Goal: Task Accomplishment & Management: Use online tool/utility

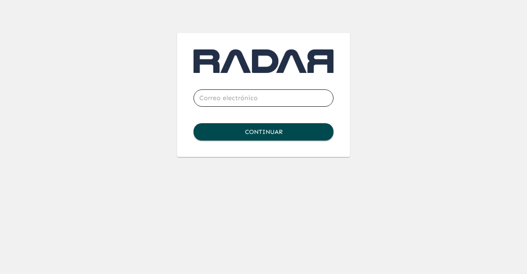
type input "[EMAIL_ADDRESS][DOMAIN_NAME]"
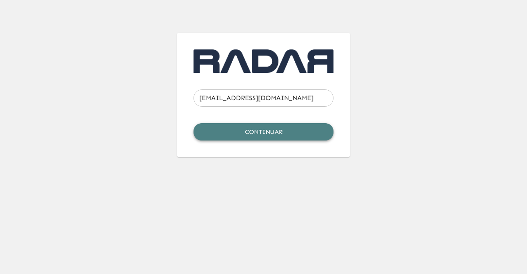
click at [279, 135] on button "Continuar" at bounding box center [263, 131] width 140 height 17
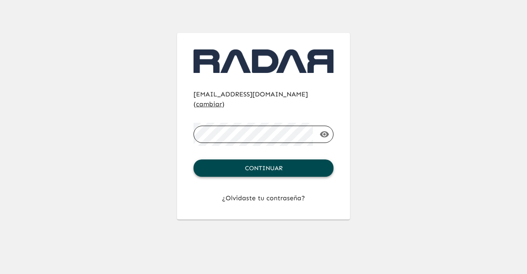
click at [254, 159] on button "Continuar" at bounding box center [263, 167] width 140 height 17
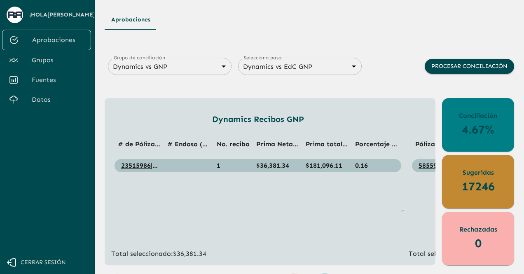
click at [45, 81] on span "Fuentes" at bounding box center [58, 80] width 53 height 10
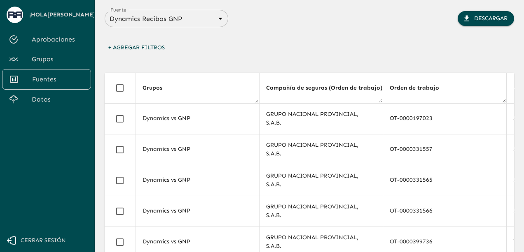
drag, startPoint x: 180, startPoint y: 10, endPoint x: 351, endPoint y: 26, distance: 171.1
click at [351, 26] on div "Fuente Dynamics Recibos GNP 683f283f336112e7999fc7c3 Fuente Descargar" at bounding box center [309, 18] width 409 height 17
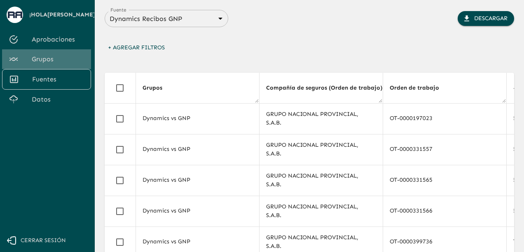
click at [51, 57] on span "Grupos" at bounding box center [58, 59] width 53 height 10
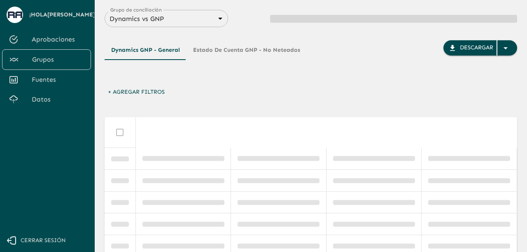
click at [215, 20] on body "Se están procesando los movimientos. Algunas acciones permanecerán deshabilitad…" at bounding box center [263, 126] width 527 height 252
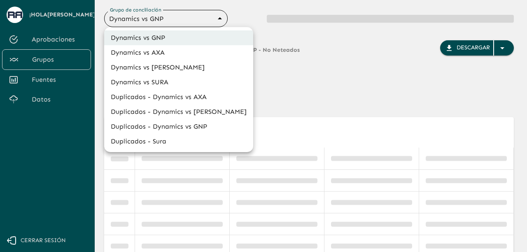
click at [170, 77] on li "Dynamics vs SURA" at bounding box center [178, 82] width 149 height 15
type input "68d558db3b2e539d2514dabf"
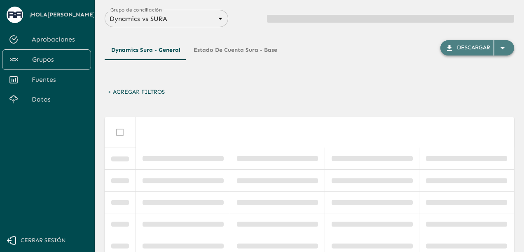
click at [502, 50] on icon "button" at bounding box center [502, 48] width 10 height 10
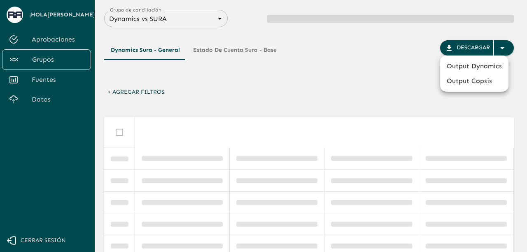
click at [464, 69] on li "Output Dynamics" at bounding box center [474, 66] width 68 height 15
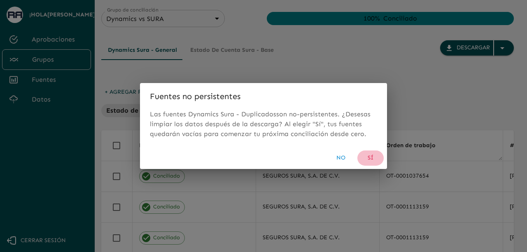
click at [370, 158] on button "Sí" at bounding box center [370, 158] width 26 height 15
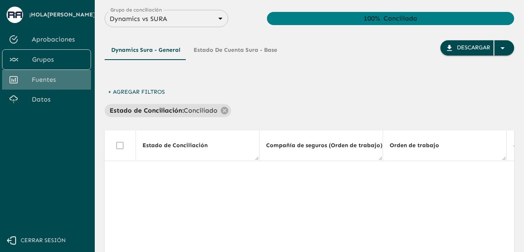
click at [49, 79] on span "Fuentes" at bounding box center [58, 80] width 53 height 10
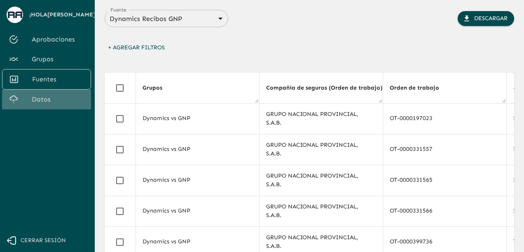
click at [46, 97] on span "Datos" at bounding box center [58, 100] width 53 height 10
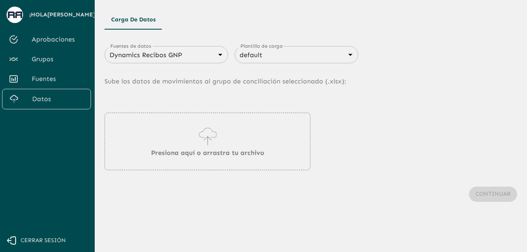
click at [215, 58] on body "Se están procesando los movimientos. Algunas acciones permanecerán deshabilitad…" at bounding box center [263, 126] width 527 height 252
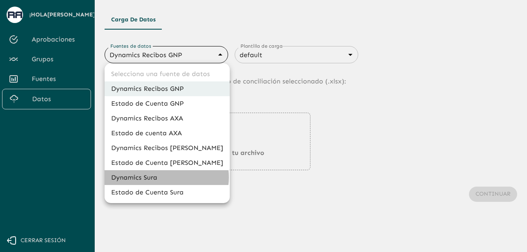
click at [164, 177] on li "Dynamics Sura" at bounding box center [167, 177] width 125 height 15
type input "68d2ab4cb3e95a040a2913e7"
type input "68d2ab4db3e95a040a2913e8"
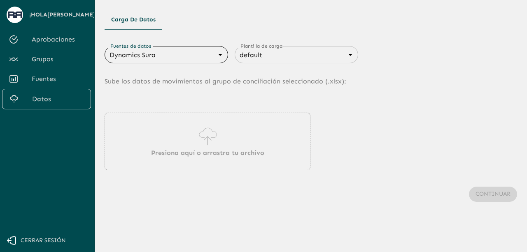
click at [198, 134] on icon at bounding box center [207, 136] width 23 height 23
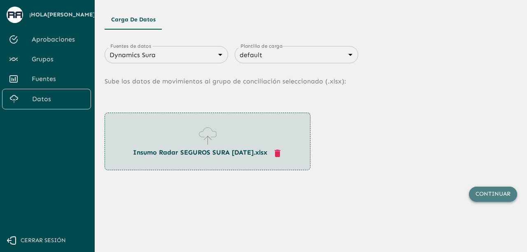
click at [485, 194] on button "Continuar" at bounding box center [493, 194] width 48 height 15
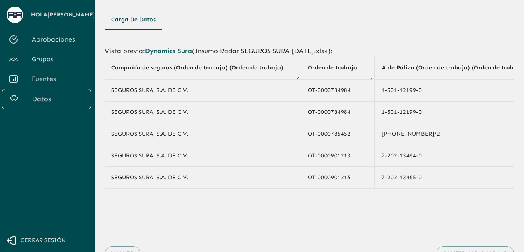
scroll to position [35, 0]
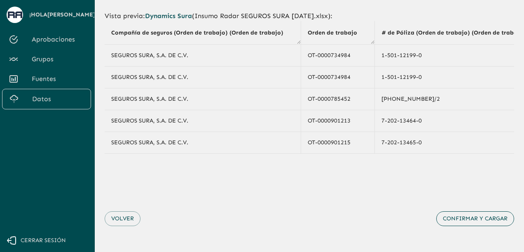
click at [477, 220] on button "Confirmar y cargar" at bounding box center [475, 219] width 78 height 15
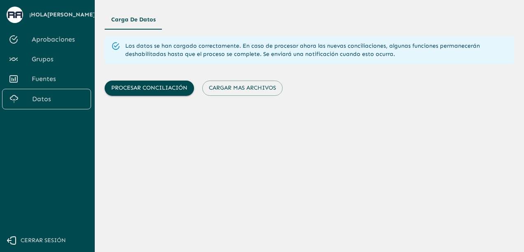
scroll to position [0, 0]
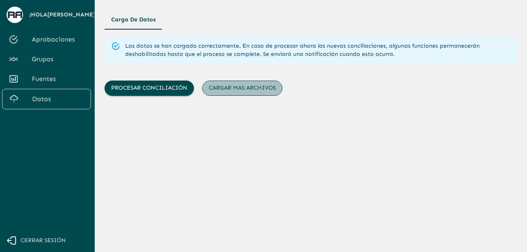
click at [240, 89] on button "Cargar mas archivos" at bounding box center [242, 88] width 80 height 15
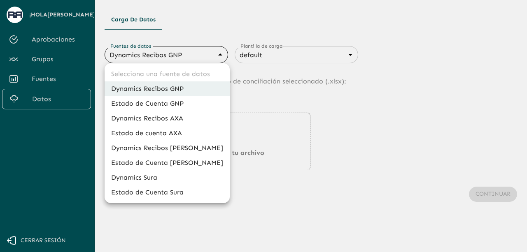
click at [158, 58] on body "Se están procesando los movimientos. Algunas acciones permanecerán deshabilitad…" at bounding box center [263, 126] width 527 height 252
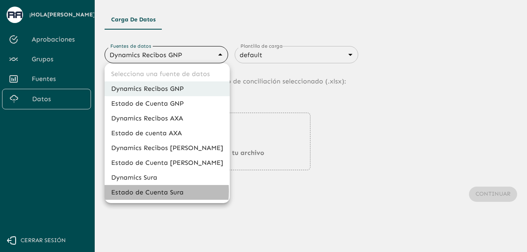
click at [133, 191] on li "Estado de Cuenta Sura" at bounding box center [167, 192] width 125 height 15
type input "68d2aab7a2ce11607fa18fa8"
type input "68d2aab7a2ce11607fa18fa9"
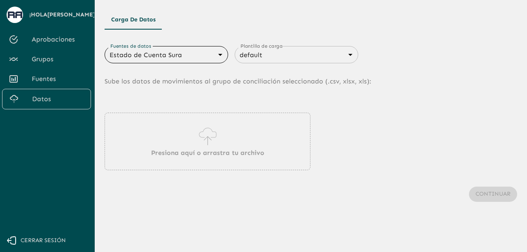
click at [178, 135] on div "Presiona aquí o arrastra tu archivo" at bounding box center [208, 142] width 206 height 58
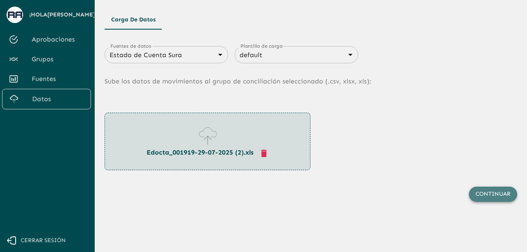
click at [492, 193] on button "Continuar" at bounding box center [493, 194] width 48 height 15
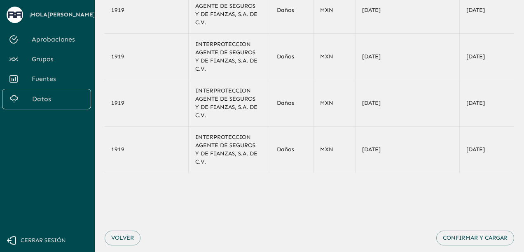
scroll to position [161, 0]
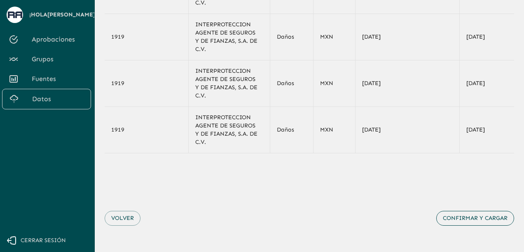
click at [476, 220] on button "Confirmar y cargar" at bounding box center [475, 218] width 78 height 15
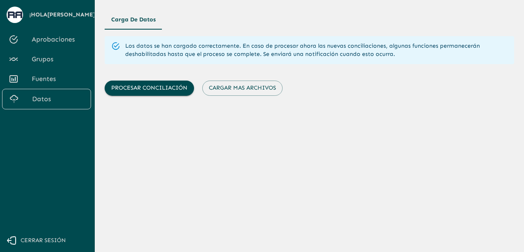
scroll to position [0, 0]
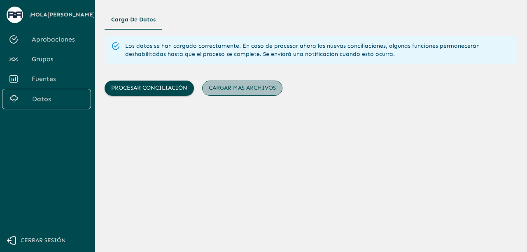
click at [271, 90] on button "Cargar mas archivos" at bounding box center [242, 88] width 80 height 15
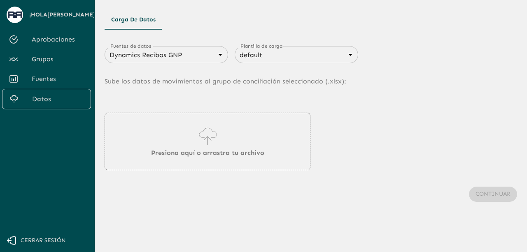
click at [197, 52] on body "Se están procesando los movimientos. Algunas acciones permanecerán deshabilitad…" at bounding box center [263, 126] width 527 height 252
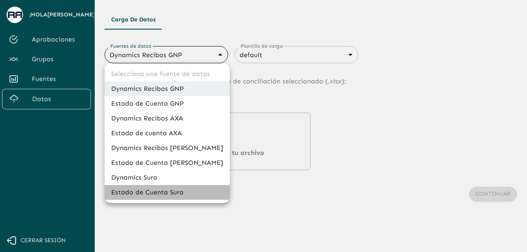
click at [179, 193] on li "Estado de Cuenta Sura" at bounding box center [167, 192] width 125 height 15
type input "68d2aab7a2ce11607fa18fa8"
type input "68d2aab7a2ce11607fa18fa9"
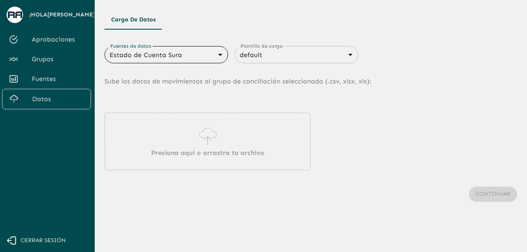
click at [183, 141] on div "Presiona aquí o arrastra tu archivo" at bounding box center [208, 142] width 206 height 58
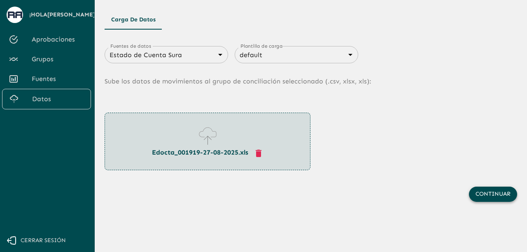
click at [490, 196] on button "Continuar" at bounding box center [493, 194] width 48 height 15
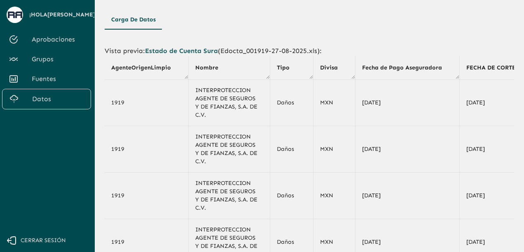
scroll to position [161, 0]
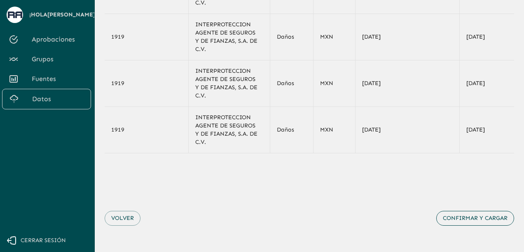
click at [481, 222] on button "Confirmar y cargar" at bounding box center [475, 218] width 78 height 15
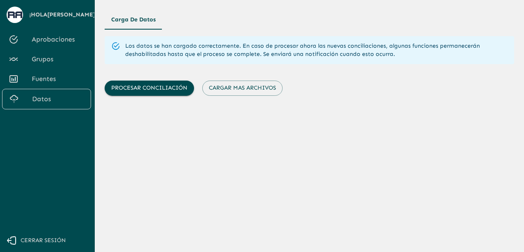
scroll to position [0, 0]
click at [174, 85] on button "Procesar conciliación" at bounding box center [149, 88] width 89 height 15
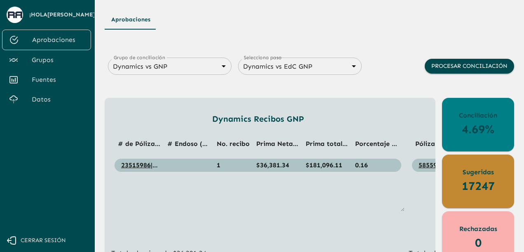
click at [188, 69] on body "Se están procesando los movimientos. Algunas acciones permanecerán deshabilitad…" at bounding box center [262, 126] width 524 height 252
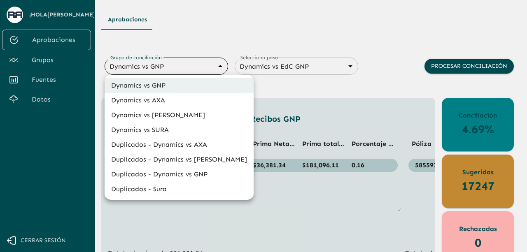
click at [169, 126] on li "Dynamics vs SURA" at bounding box center [179, 130] width 149 height 15
type input "68d558db3b2e539d2514dabf"
type input "68d558ce6259dbec3a958864"
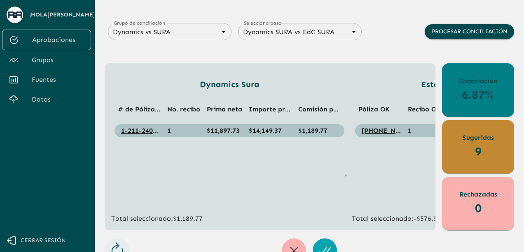
drag, startPoint x: 261, startPoint y: 222, endPoint x: 256, endPoint y: 229, distance: 9.1
click at [256, 229] on div "Dynamics Sura # de Póliza (Orden de trabajo) (Orden de trabajo) No. recibo Prim…" at bounding box center [270, 146] width 331 height 167
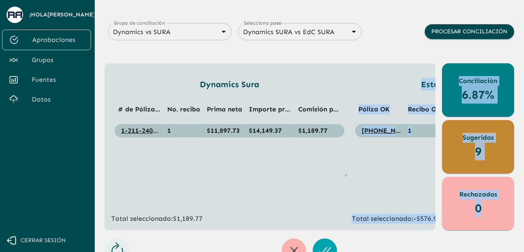
drag, startPoint x: 248, startPoint y: 231, endPoint x: 292, endPoint y: 222, distance: 45.5
click at [292, 222] on div "Aprobaciones Grupo de conciliación Dynamics vs SURA 68d558db3b2e539d2514dabf Gr…" at bounding box center [309, 119] width 409 height 288
click at [273, 203] on div "Dynamics Sura # de Póliza (Orden de trabajo) (Orden de trabajo) No. recibo Prim…" at bounding box center [229, 151] width 236 height 146
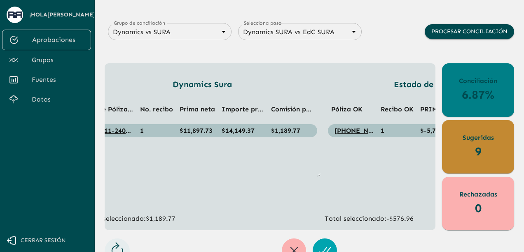
scroll to position [0, 27]
click at [299, 245] on button "button" at bounding box center [294, 251] width 24 height 24
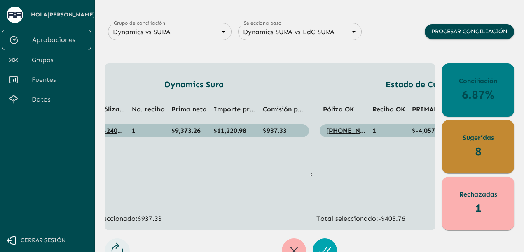
scroll to position [0, 0]
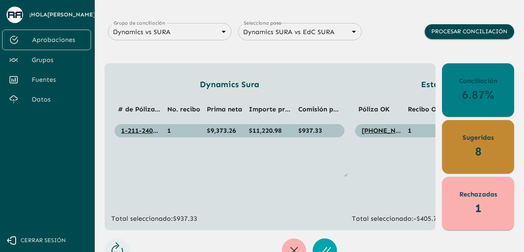
click at [54, 59] on span "Grupos" at bounding box center [58, 60] width 53 height 10
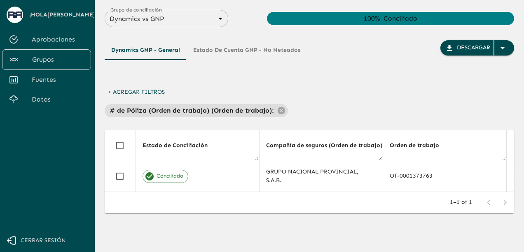
drag, startPoint x: 162, startPoint y: 47, endPoint x: 174, endPoint y: 136, distance: 89.7
click at [174, 136] on div "Dynamics GNP - General Estado de Cuenta GNP - No Neteados Descargar + Agregar F…" at bounding box center [309, 138] width 409 height 223
click at [171, 24] on div "Dynamics vs GNP 6848843415205559d9cb70b5 Grupo de conciliación" at bounding box center [166, 18] width 123 height 17
click at [212, 25] on div "Dynamics vs GNP 6848843415205559d9cb70b5 Grupo de conciliación" at bounding box center [166, 18] width 123 height 17
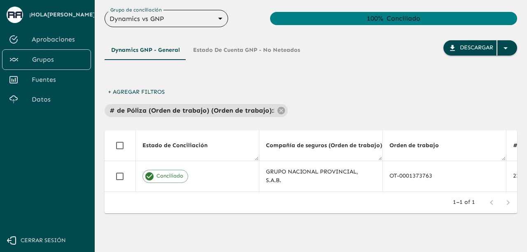
click at [212, 18] on body "Se están procesando los movimientos. Algunas acciones permanecerán deshabilitad…" at bounding box center [263, 126] width 527 height 252
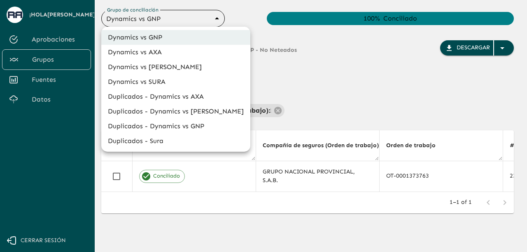
click at [174, 79] on li "Dynamics vs SURA" at bounding box center [175, 82] width 149 height 15
type input "68d558db3b2e539d2514dabf"
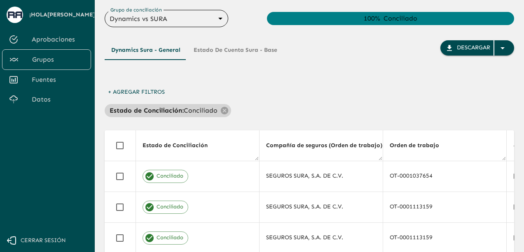
click at [203, 109] on p "Conciliado" at bounding box center [201, 111] width 34 height 10
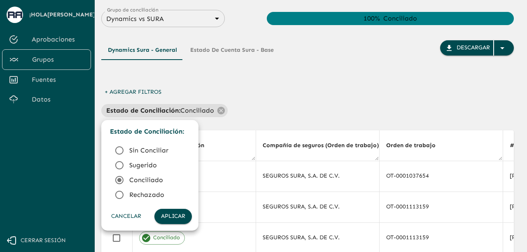
drag, startPoint x: 122, startPoint y: 171, endPoint x: 123, endPoint y: 164, distance: 7.0
click at [123, 164] on li "Sugerido" at bounding box center [150, 165] width 84 height 15
click at [173, 217] on button "Aplicar" at bounding box center [172, 216] width 37 height 15
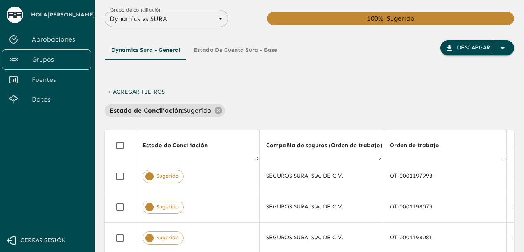
click at [312, 86] on div "+ Agregar Filtros Estado de Conciliación : Sugerido" at bounding box center [309, 101] width 409 height 33
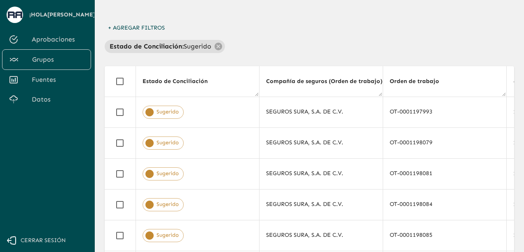
scroll to position [66, 0]
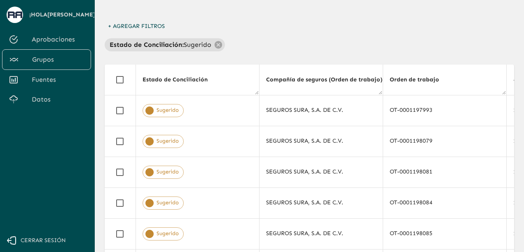
click at [315, 70] on th "Compañía de seguros (Orden de trabajo) (Orden de trabajo)" at bounding box center [320, 80] width 123 height 31
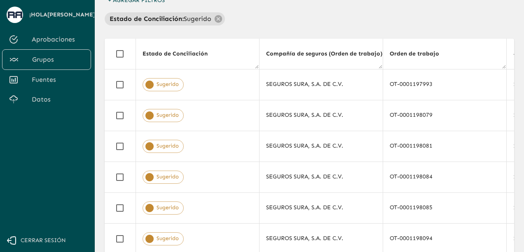
scroll to position [67, 0]
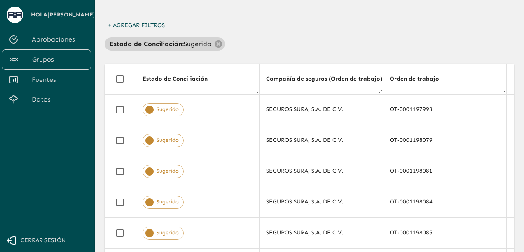
click at [149, 37] on div "+ Agregar Filtros Estado de Conciliación : Sugerido" at bounding box center [309, 34] width 409 height 33
click at [154, 42] on p "Estado de Conciliación :" at bounding box center [147, 44] width 74 height 10
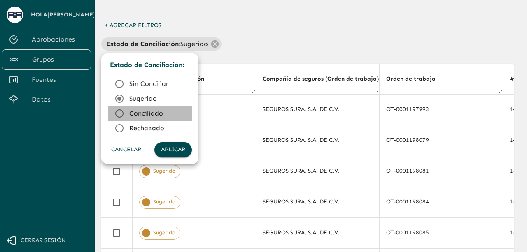
click at [119, 113] on icon at bounding box center [119, 114] width 10 height 10
click at [168, 151] on button "Aplicar" at bounding box center [172, 149] width 37 height 15
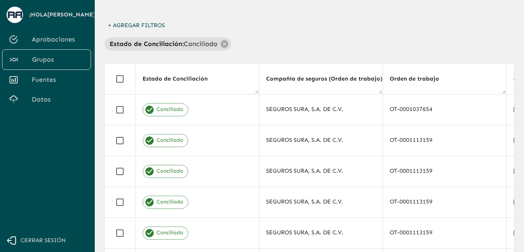
click at [457, 80] on th "Orden de trabajo" at bounding box center [443, 79] width 123 height 31
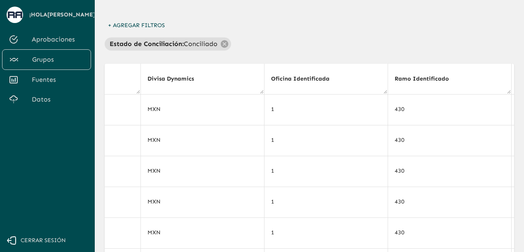
scroll to position [0, 3359]
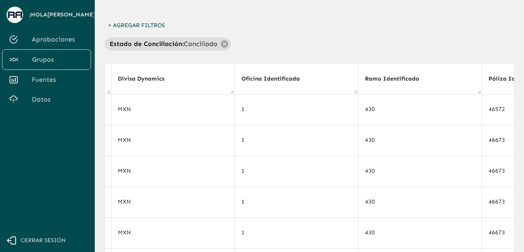
click at [261, 56] on div "Dynamics Sura - General Estado de Cuenta Sura - Base Descargar + Agregar Filtro…" at bounding box center [309, 184] width 409 height 449
click at [307, 74] on th "Oficina Identificada" at bounding box center [295, 79] width 123 height 31
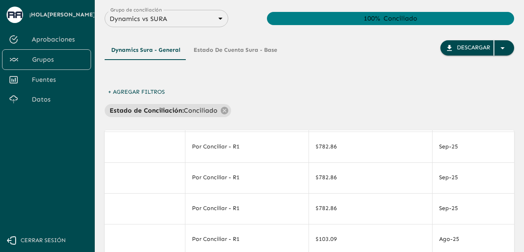
scroll to position [126, 3902]
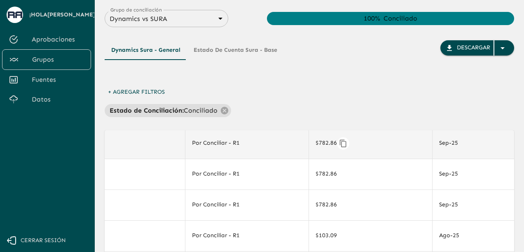
click at [371, 144] on td "$782.86" at bounding box center [369, 143] width 123 height 31
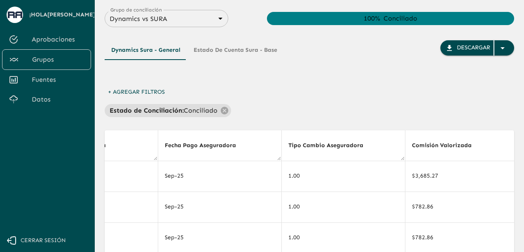
scroll to position [0, 4175]
click at [219, 53] on button "Estado de Cuenta Sura - Base" at bounding box center [235, 50] width 97 height 20
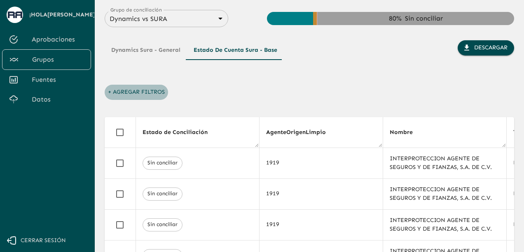
click at [111, 95] on button "+ Agregar Filtros" at bounding box center [136, 92] width 63 height 15
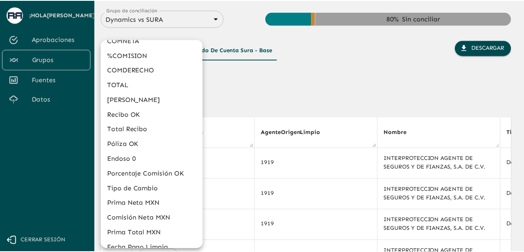
scroll to position [286, 0]
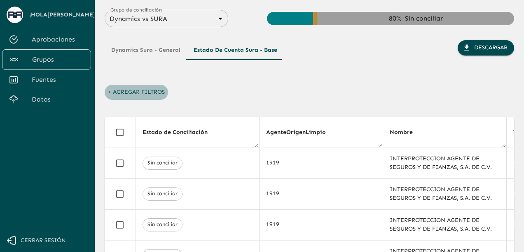
click at [142, 90] on button "+ Agregar Filtros" at bounding box center [136, 92] width 63 height 15
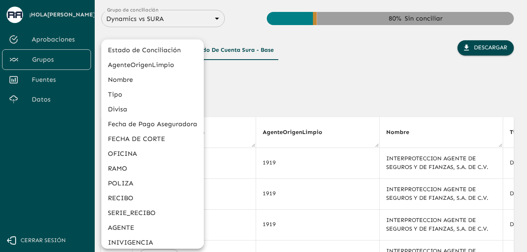
drag, startPoint x: 202, startPoint y: 74, endPoint x: 200, endPoint y: 123, distance: 49.4
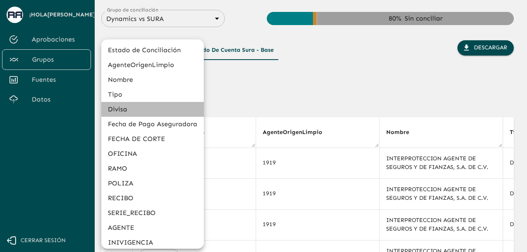
click at [202, 105] on li "Divisa" at bounding box center [152, 109] width 103 height 15
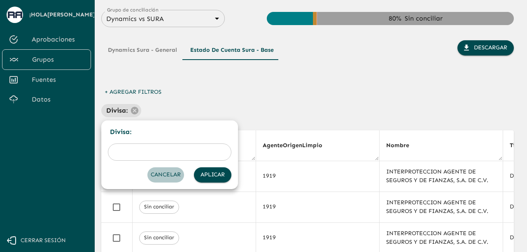
click at [173, 173] on button "Cancelar" at bounding box center [165, 175] width 37 height 15
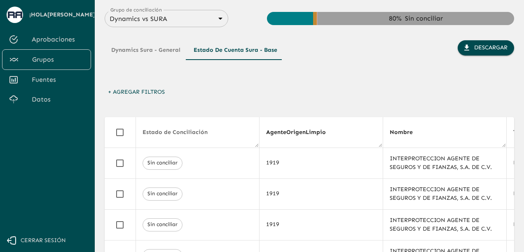
click at [213, 133] on th "Estado de Conciliación" at bounding box center [196, 132] width 123 height 31
click at [209, 133] on icon at bounding box center [212, 132] width 7 height 7
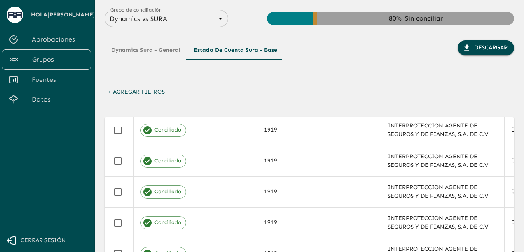
scroll to position [33, 0]
click at [112, 93] on button "+ Agregar Filtros" at bounding box center [136, 92] width 63 height 15
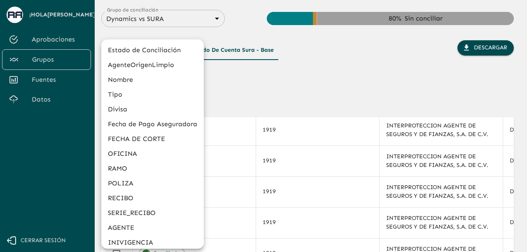
click at [165, 51] on li "Estado de Conciliación" at bounding box center [152, 50] width 103 height 15
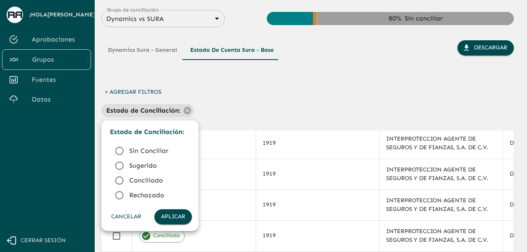
click at [119, 177] on icon at bounding box center [119, 181] width 10 height 10
click at [179, 216] on button "Aplicar" at bounding box center [172, 217] width 37 height 15
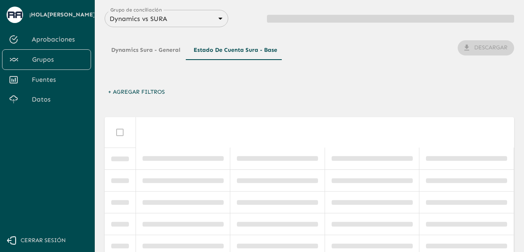
scroll to position [0, 0]
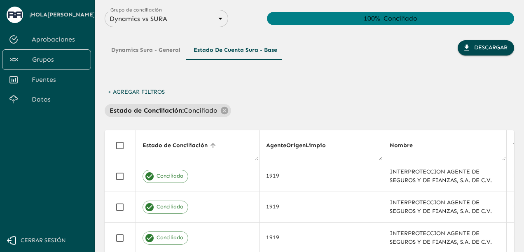
click at [347, 144] on th "AgenteOrigenLimpio" at bounding box center [320, 145] width 123 height 31
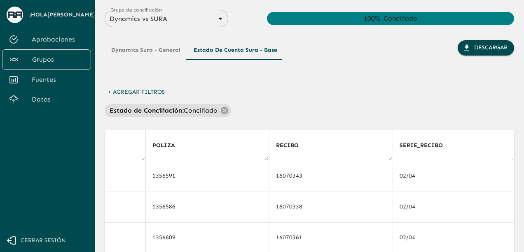
scroll to position [0, 1087]
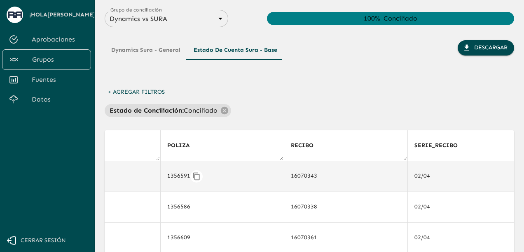
drag, startPoint x: 188, startPoint y: 174, endPoint x: 175, endPoint y: 175, distance: 12.4
click at [175, 175] on div "1356591" at bounding box center [222, 176] width 110 height 12
click at [193, 175] on icon "Copiar" at bounding box center [196, 175] width 7 height 7
click at [156, 52] on button "Dynamics Sura - General" at bounding box center [146, 50] width 82 height 20
click at [143, 56] on button "Dynamics Sura - General" at bounding box center [146, 50] width 82 height 20
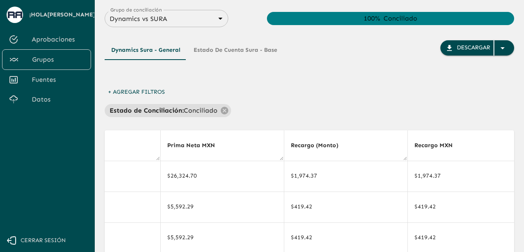
scroll to position [0, 4175]
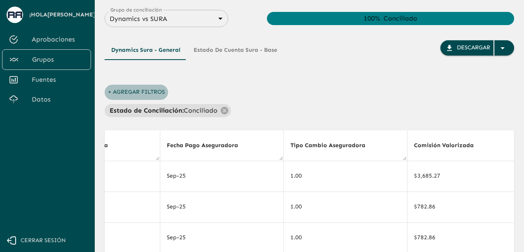
click at [132, 91] on button "+ Agregar Filtros" at bounding box center [136, 92] width 63 height 15
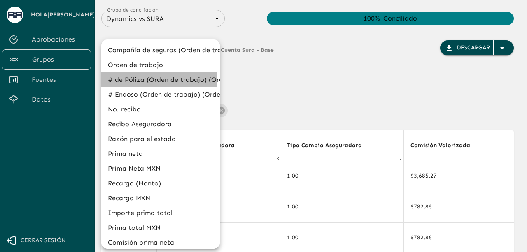
click at [126, 78] on li "# de Póliza (Orden de trabajo) (Orden de trabajo)" at bounding box center [160, 79] width 119 height 15
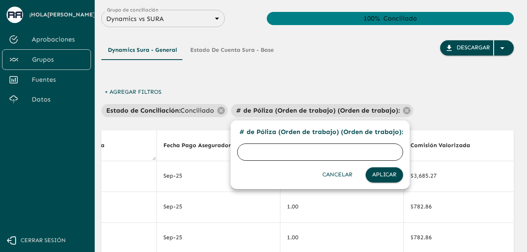
paste input "1356591"
type input "1356591"
click button "Aplicar" at bounding box center [384, 175] width 37 height 15
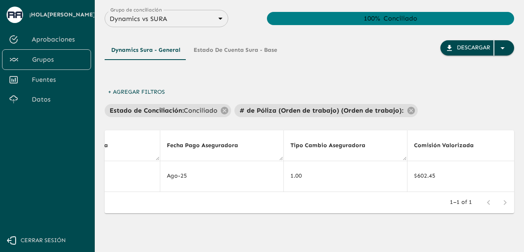
drag, startPoint x: 480, startPoint y: 189, endPoint x: 447, endPoint y: 197, distance: 34.2
click at [447, 197] on div "Estado de Conciliación Compañía de seguros (Orden de trabajo) (Orden de trabajo…" at bounding box center [309, 171] width 409 height 83
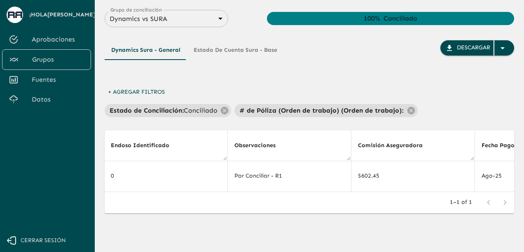
scroll to position [0, 3863]
click at [257, 53] on button "Estado de Cuenta Sura - Base" at bounding box center [235, 50] width 97 height 20
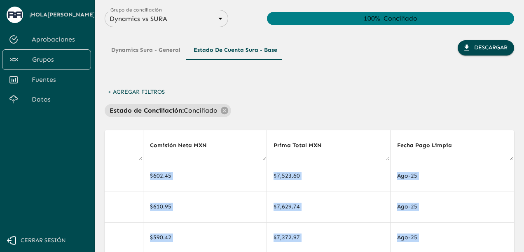
scroll to position [0, 1087]
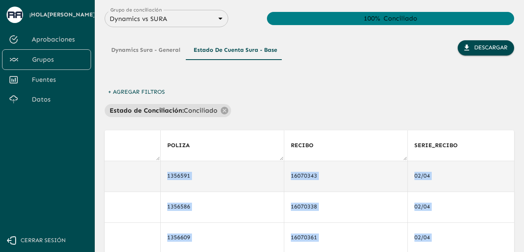
click at [350, 182] on td "16070343" at bounding box center [345, 176] width 123 height 31
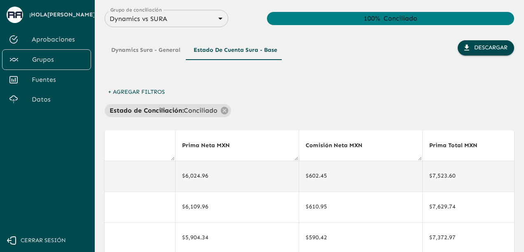
scroll to position [0, 3540]
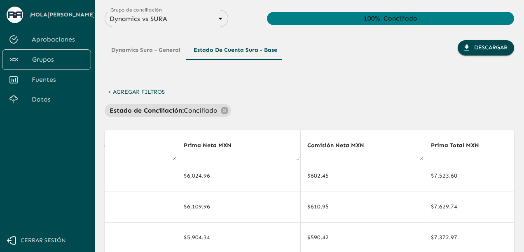
click at [146, 54] on button "Dynamics Sura - General" at bounding box center [146, 50] width 82 height 20
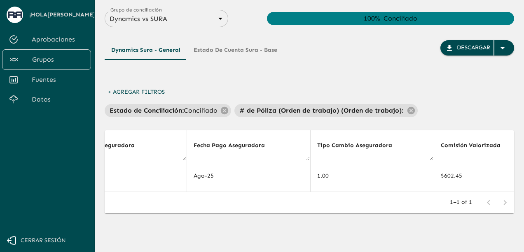
scroll to position [0, 4130]
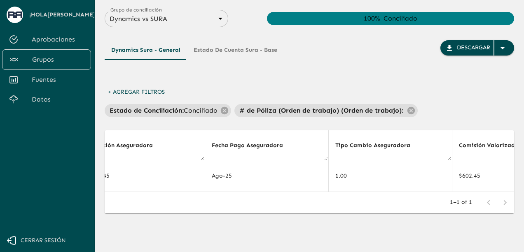
click at [240, 55] on button "Estado de Cuenta Sura - Base" at bounding box center [235, 50] width 97 height 20
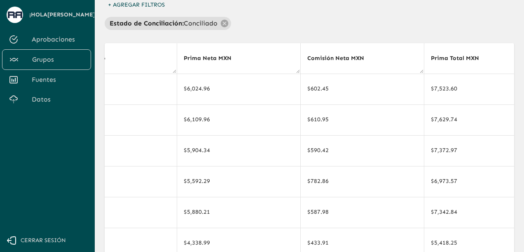
scroll to position [73, 0]
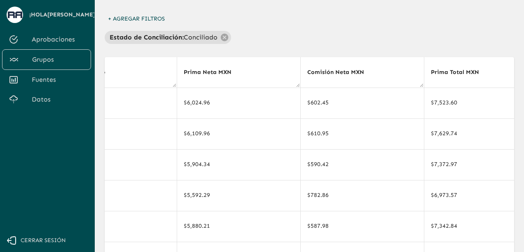
click at [269, 76] on th "Prima Neta MXN" at bounding box center [238, 72] width 123 height 31
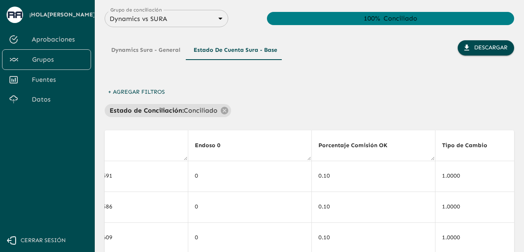
scroll to position [0, 3211]
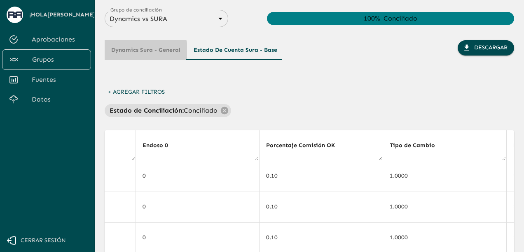
click at [141, 51] on button "Dynamics Sura - General" at bounding box center [146, 50] width 82 height 20
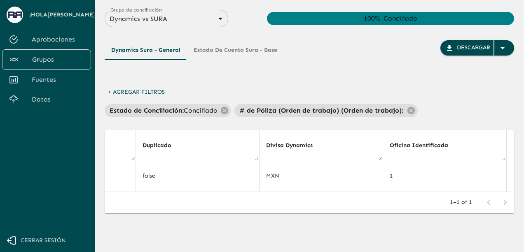
scroll to position [0, 4130]
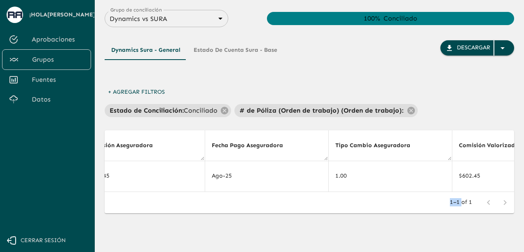
drag, startPoint x: 478, startPoint y: 191, endPoint x: 459, endPoint y: 198, distance: 21.0
click at [459, 197] on div "Estado de Conciliación Compañía de seguros (Orden de trabajo) (Orden de trabajo…" at bounding box center [309, 171] width 409 height 83
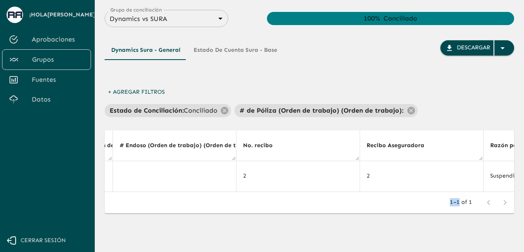
scroll to position [0, 499]
drag, startPoint x: 178, startPoint y: 191, endPoint x: 159, endPoint y: 194, distance: 19.2
click at [159, 192] on div "Estado de Conciliación Compañía de seguros (Orden de trabajo) (Orden de trabajo…" at bounding box center [309, 161] width 409 height 62
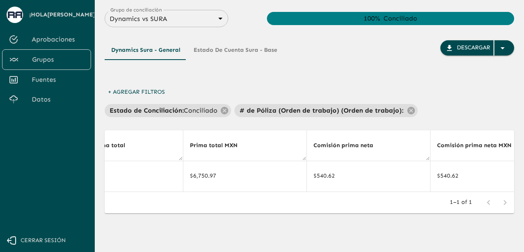
scroll to position [0, 1586]
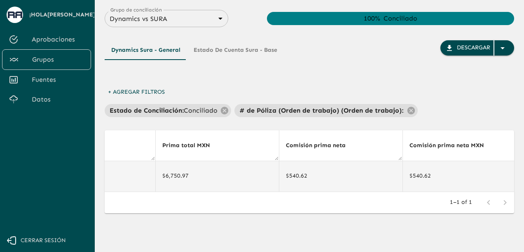
click at [265, 190] on td "$6,750.97" at bounding box center [216, 176] width 123 height 31
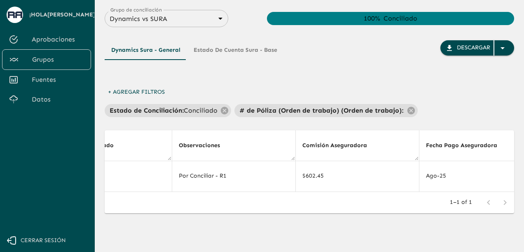
scroll to position [0, 4188]
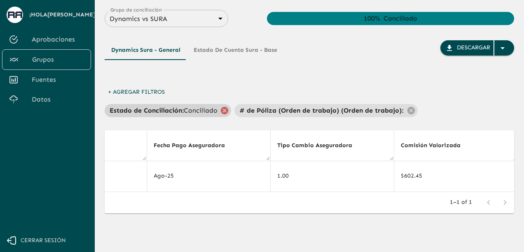
click at [221, 110] on icon at bounding box center [224, 110] width 9 height 9
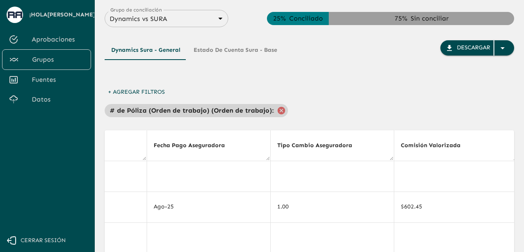
click at [280, 110] on icon at bounding box center [280, 110] width 7 height 7
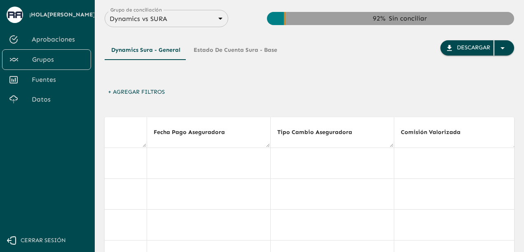
click at [209, 50] on button "Estado de Cuenta Sura - Base" at bounding box center [235, 50] width 97 height 20
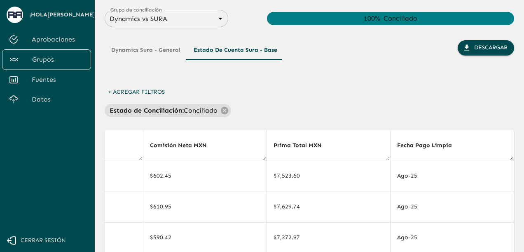
scroll to position [0, 3211]
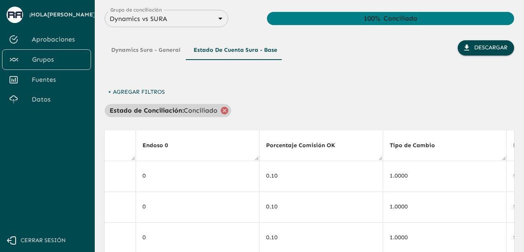
click at [221, 112] on icon at bounding box center [224, 110] width 7 height 7
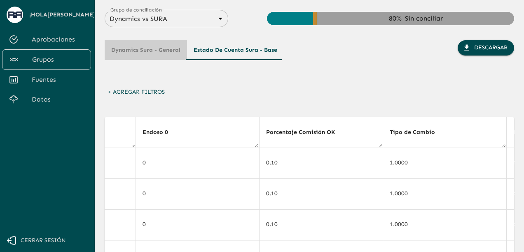
drag, startPoint x: 163, startPoint y: 48, endPoint x: 165, endPoint y: 52, distance: 4.8
click at [163, 49] on button "Dynamics Sura - General" at bounding box center [146, 50] width 82 height 20
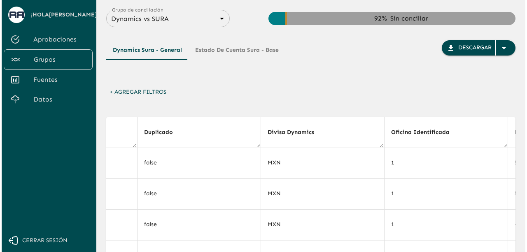
scroll to position [0, 4188]
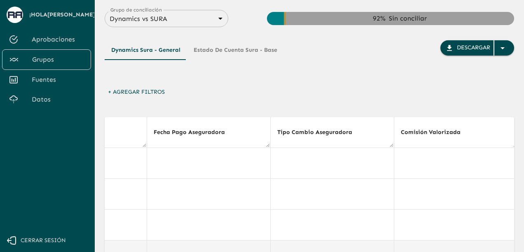
drag, startPoint x: 258, startPoint y: 251, endPoint x: 245, endPoint y: 251, distance: 13.2
click at [245, 251] on td at bounding box center [208, 255] width 123 height 31
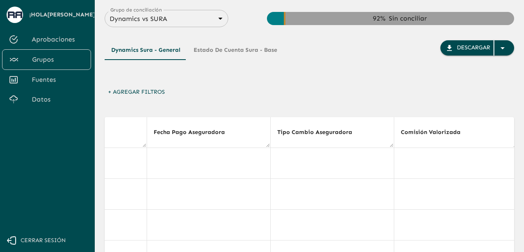
click at [117, 85] on button "+ Agregar Filtros" at bounding box center [136, 92] width 63 height 15
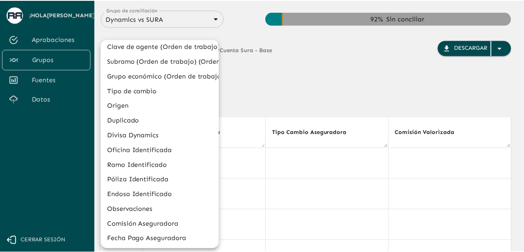
scroll to position [345, 0]
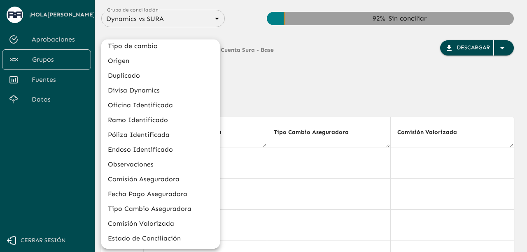
click at [181, 238] on li "Estado de Conciliación" at bounding box center [160, 238] width 119 height 15
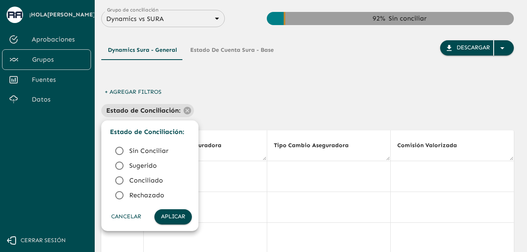
click at [120, 177] on icon at bounding box center [119, 181] width 10 height 10
drag, startPoint x: 164, startPoint y: 217, endPoint x: 279, endPoint y: 184, distance: 119.0
click at [165, 217] on button "Aplicar" at bounding box center [172, 217] width 37 height 15
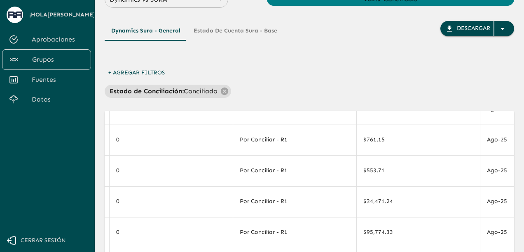
scroll to position [16, 0]
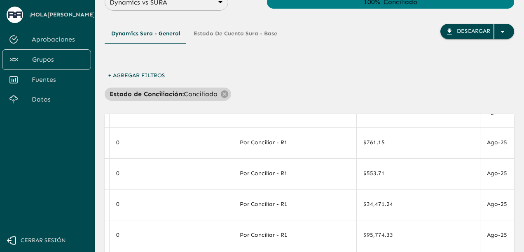
click at [154, 96] on p "Estado de Conciliación :" at bounding box center [147, 94] width 74 height 10
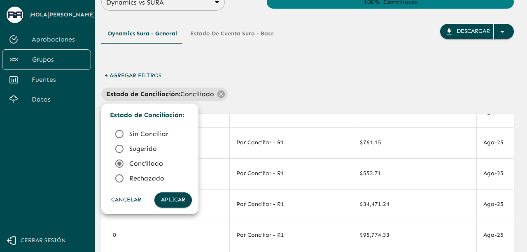
click at [131, 157] on li "Conciliado" at bounding box center [150, 163] width 84 height 15
click at [133, 150] on span "Sugerido" at bounding box center [157, 149] width 56 height 10
click at [168, 195] on button "Aplicar" at bounding box center [172, 200] width 37 height 15
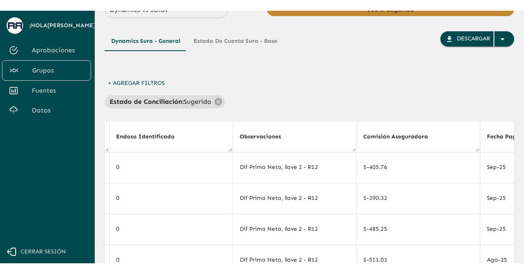
scroll to position [0, 0]
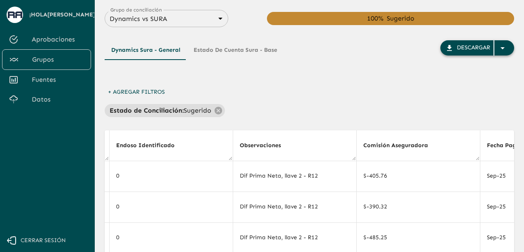
click at [513, 50] on div "button" at bounding box center [504, 48] width 20 height 15
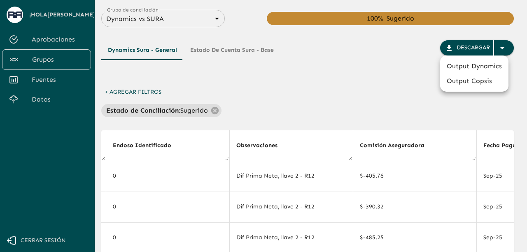
click at [481, 70] on li "Output Dynamics" at bounding box center [474, 66] width 68 height 15
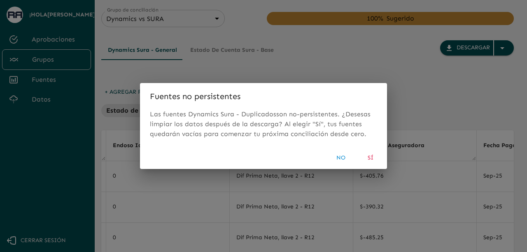
click at [371, 156] on button "Sí" at bounding box center [370, 158] width 26 height 15
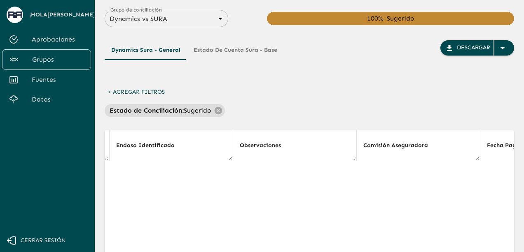
click at [221, 97] on div "+ Agregar Filtros Estado de Conciliación : Sugerido" at bounding box center [309, 101] width 409 height 33
